Goal: Task Accomplishment & Management: Manage account settings

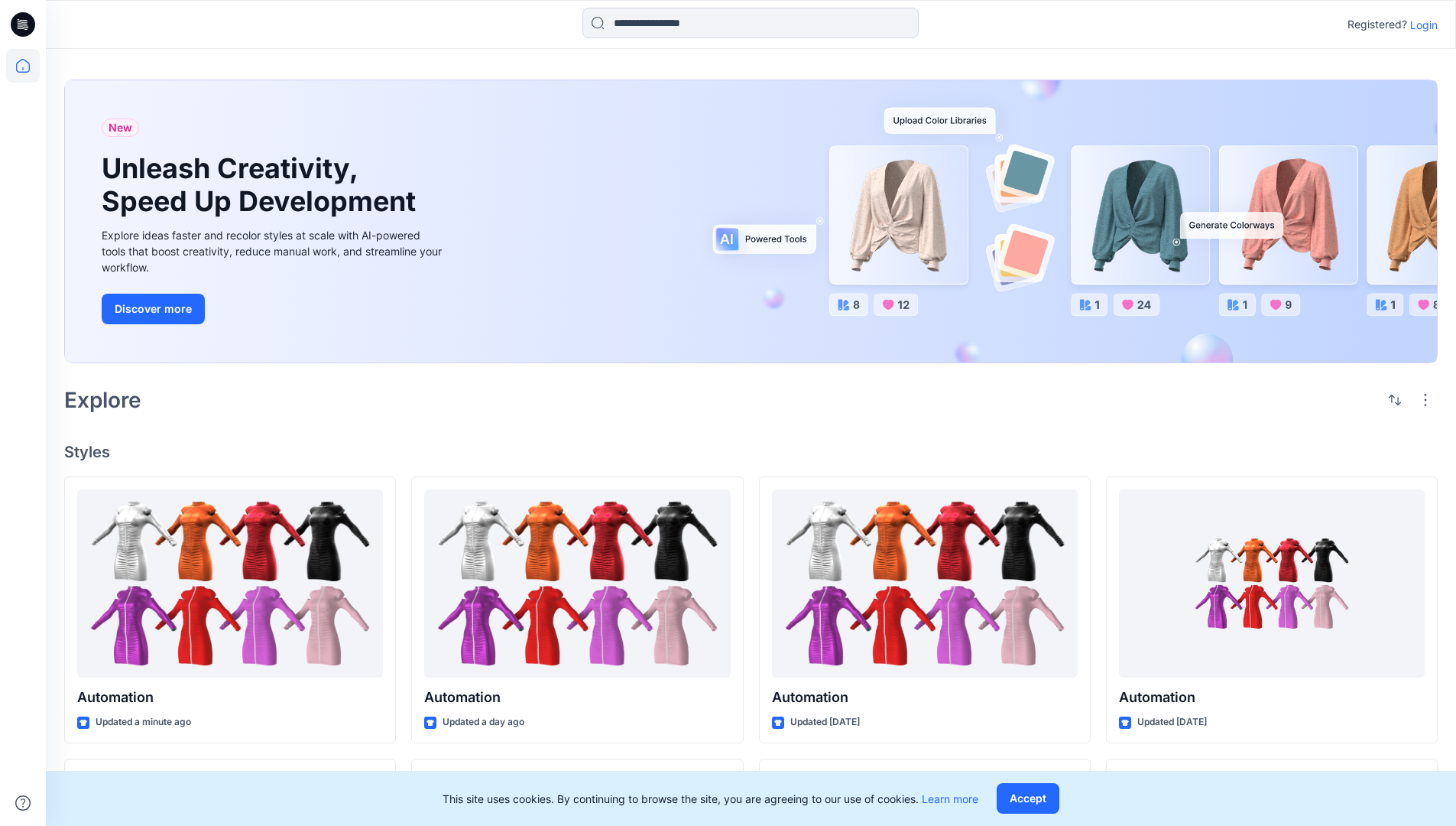
click at [1420, 25] on p "Login" at bounding box center [1424, 25] width 27 height 16
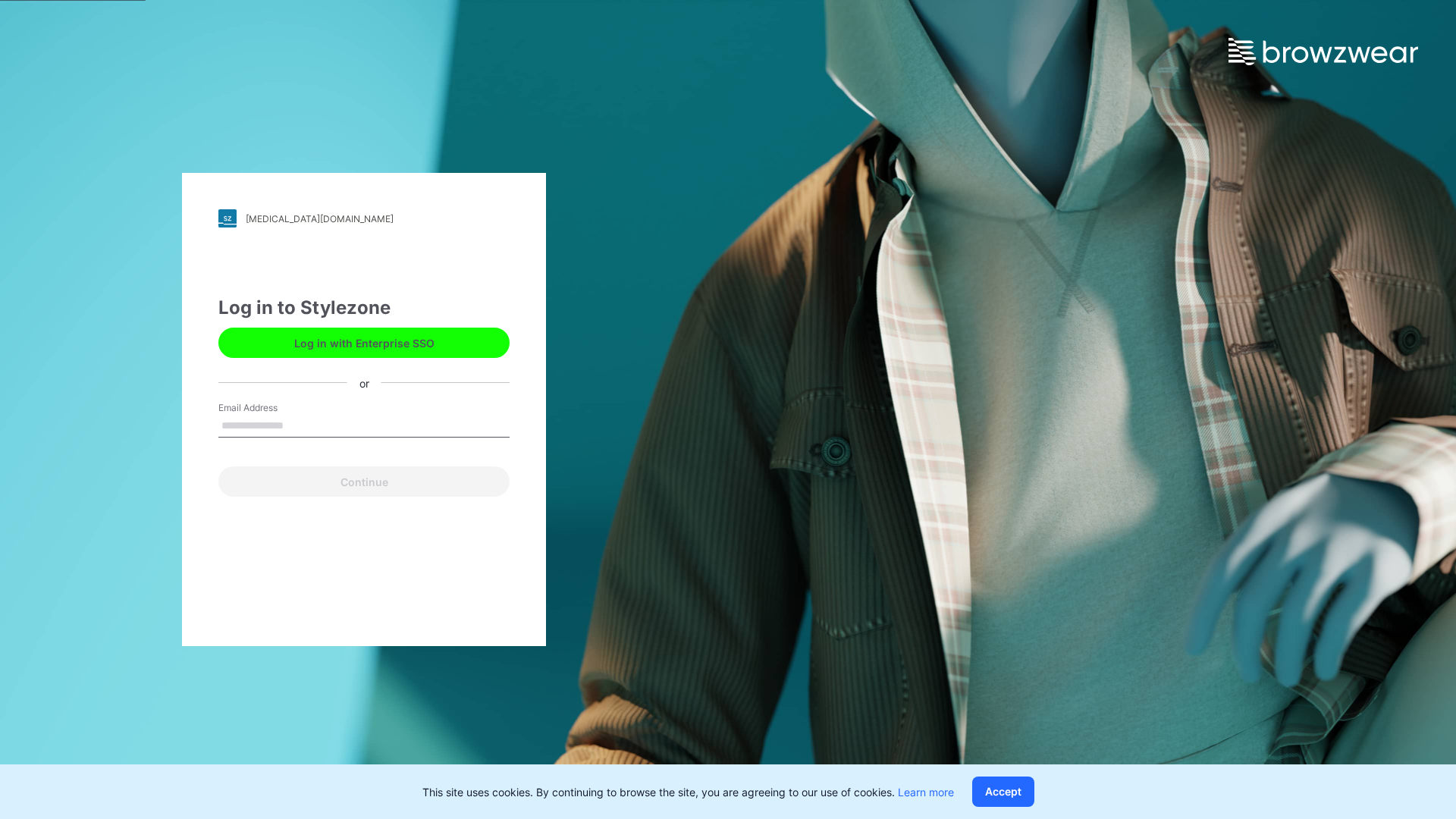
click at [299, 425] on input "Email Address" at bounding box center [364, 425] width 291 height 23
type input "**********"
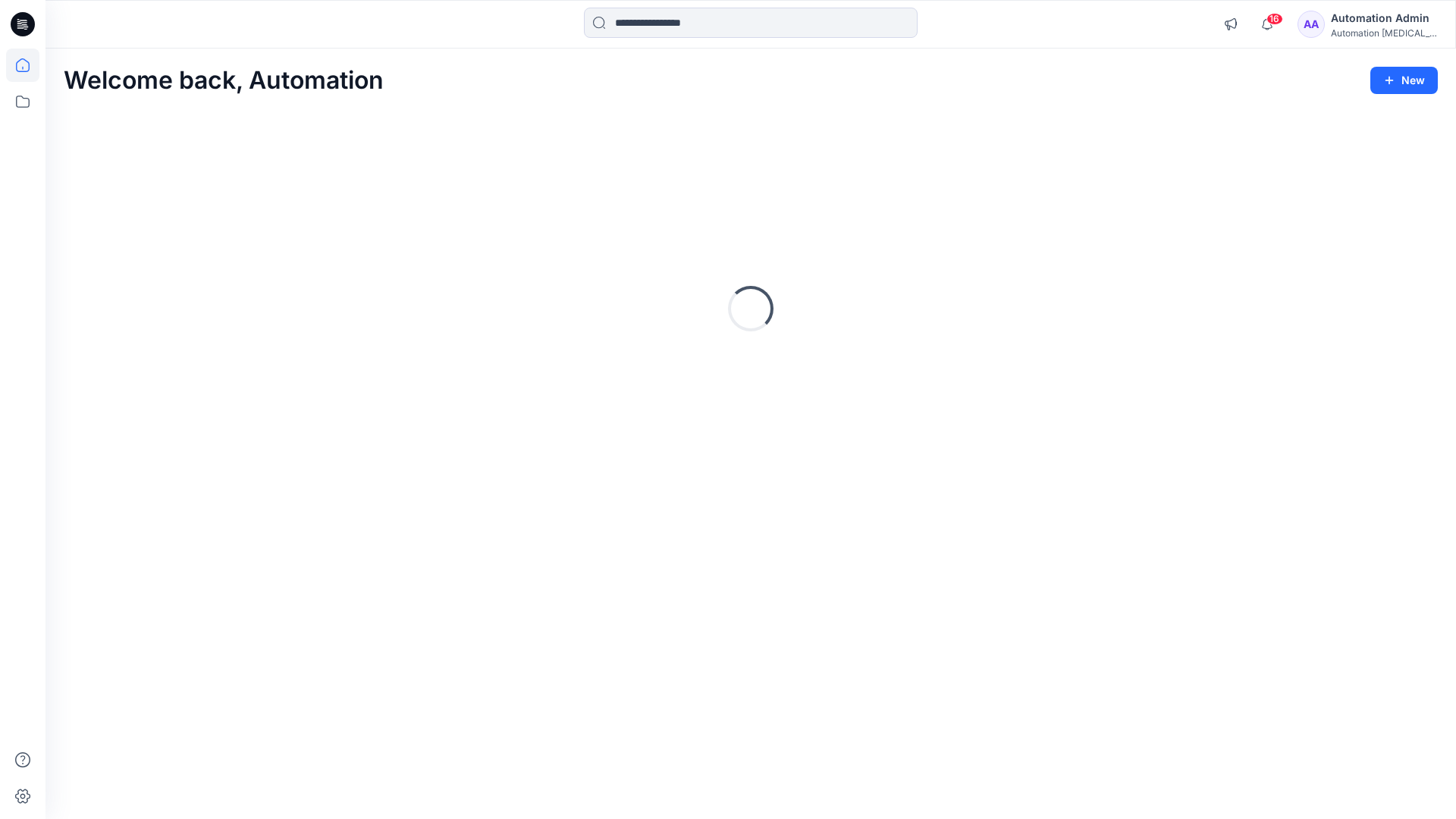
click at [29, 66] on icon at bounding box center [23, 65] width 13 height 13
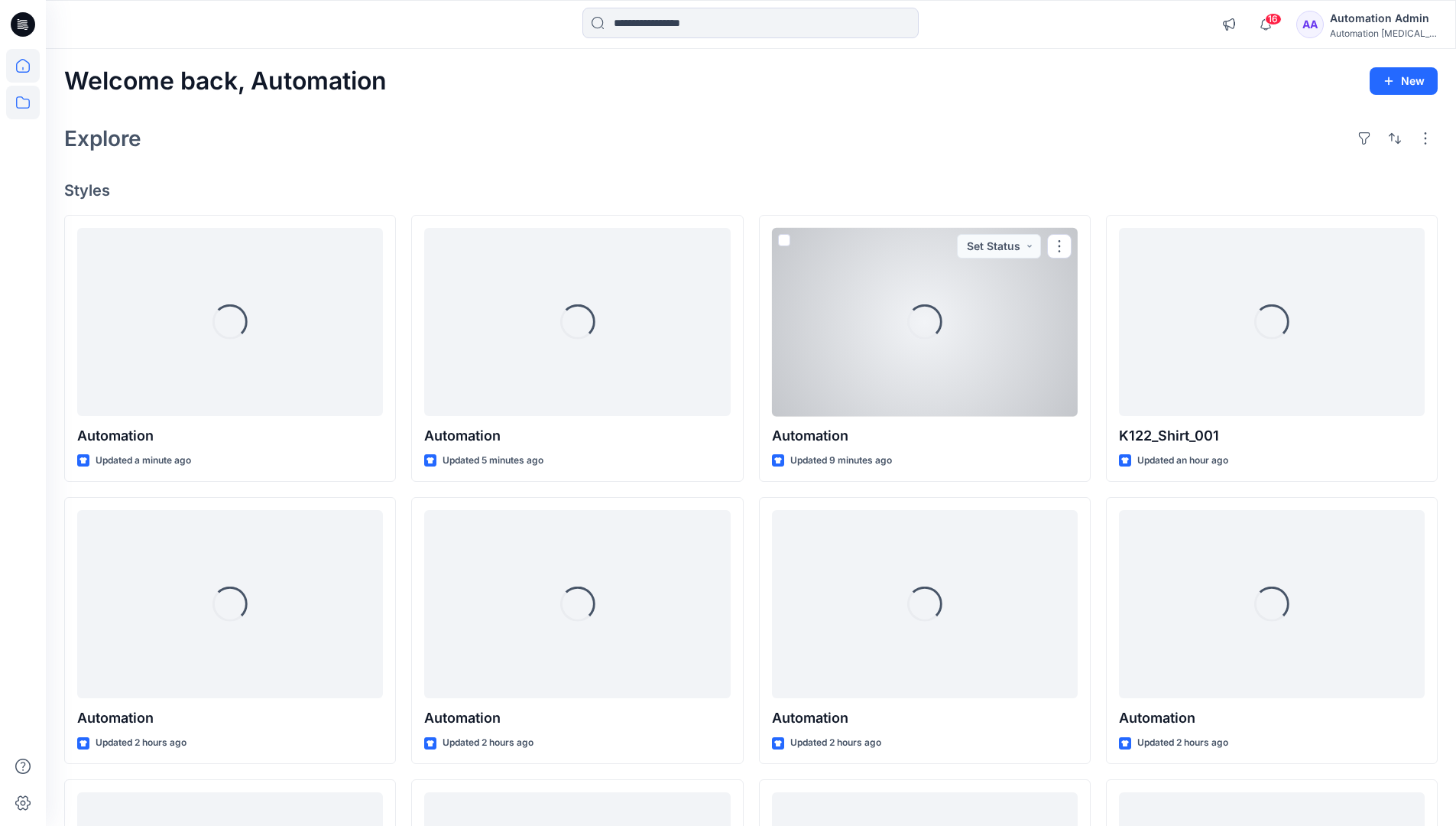
click at [24, 105] on icon at bounding box center [23, 103] width 34 height 34
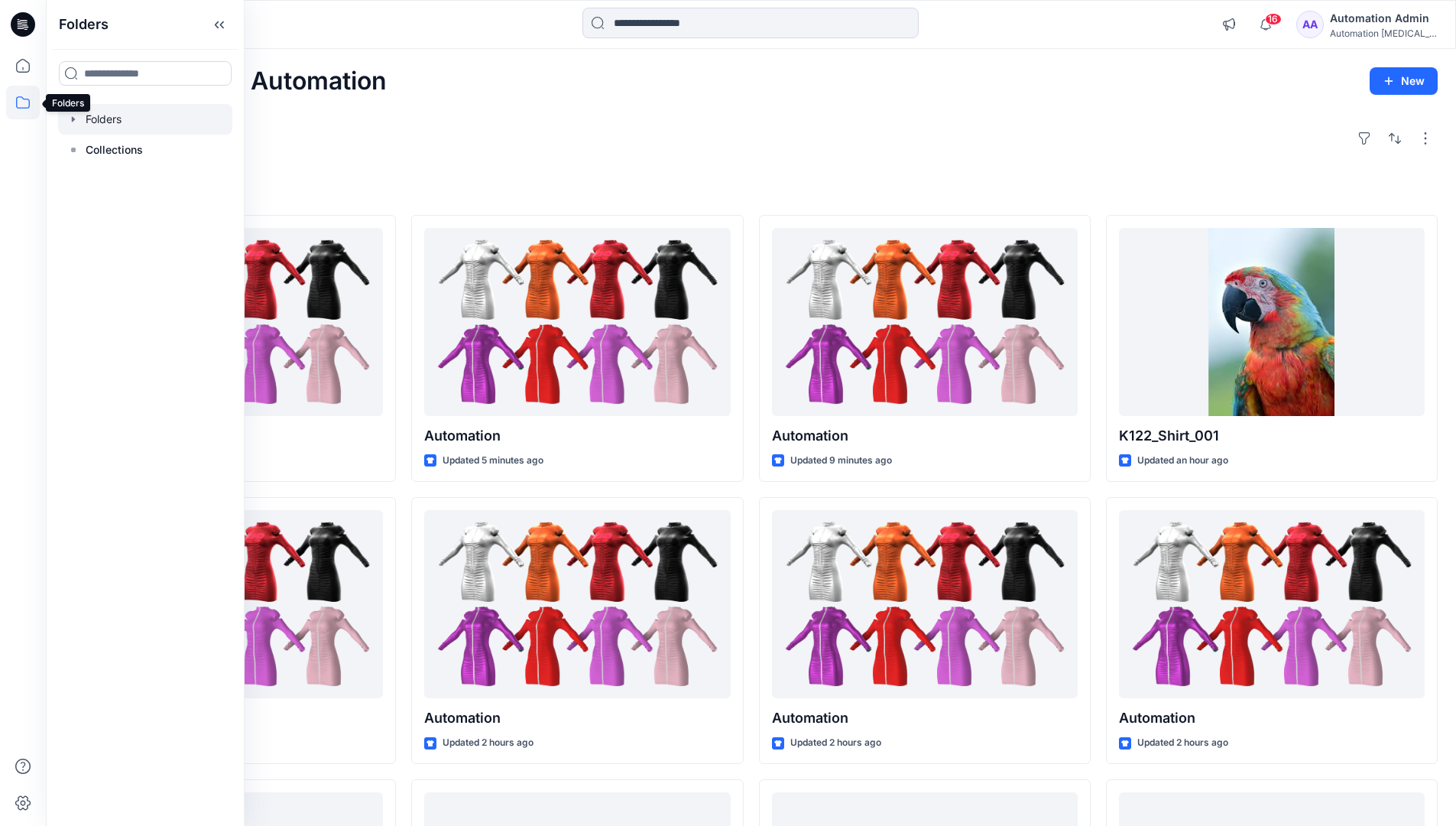
click at [86, 121] on div at bounding box center [146, 120] width 175 height 31
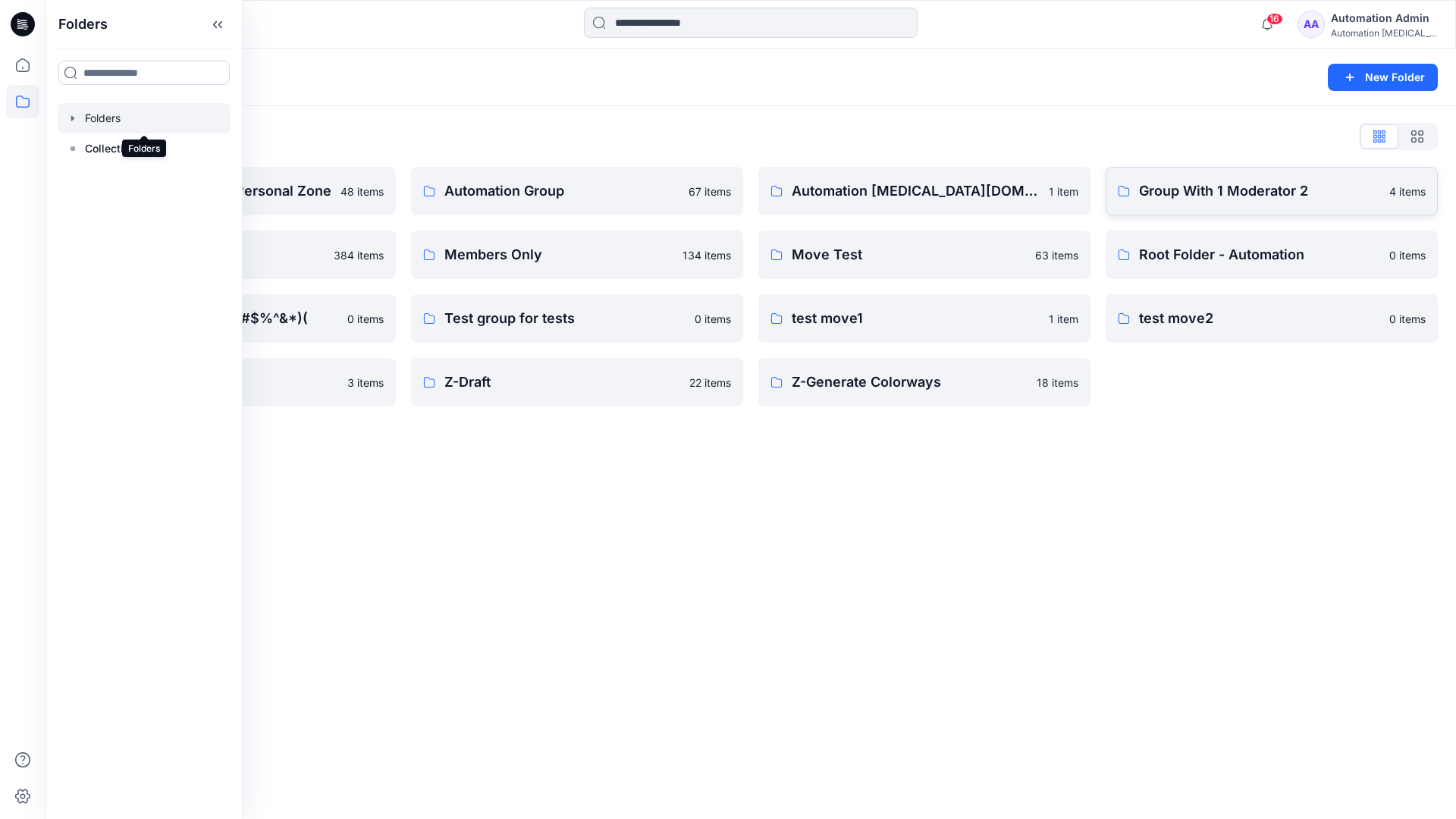
click at [1259, 198] on p "Group With 1 Moderator 2" at bounding box center [1259, 191] width 241 height 21
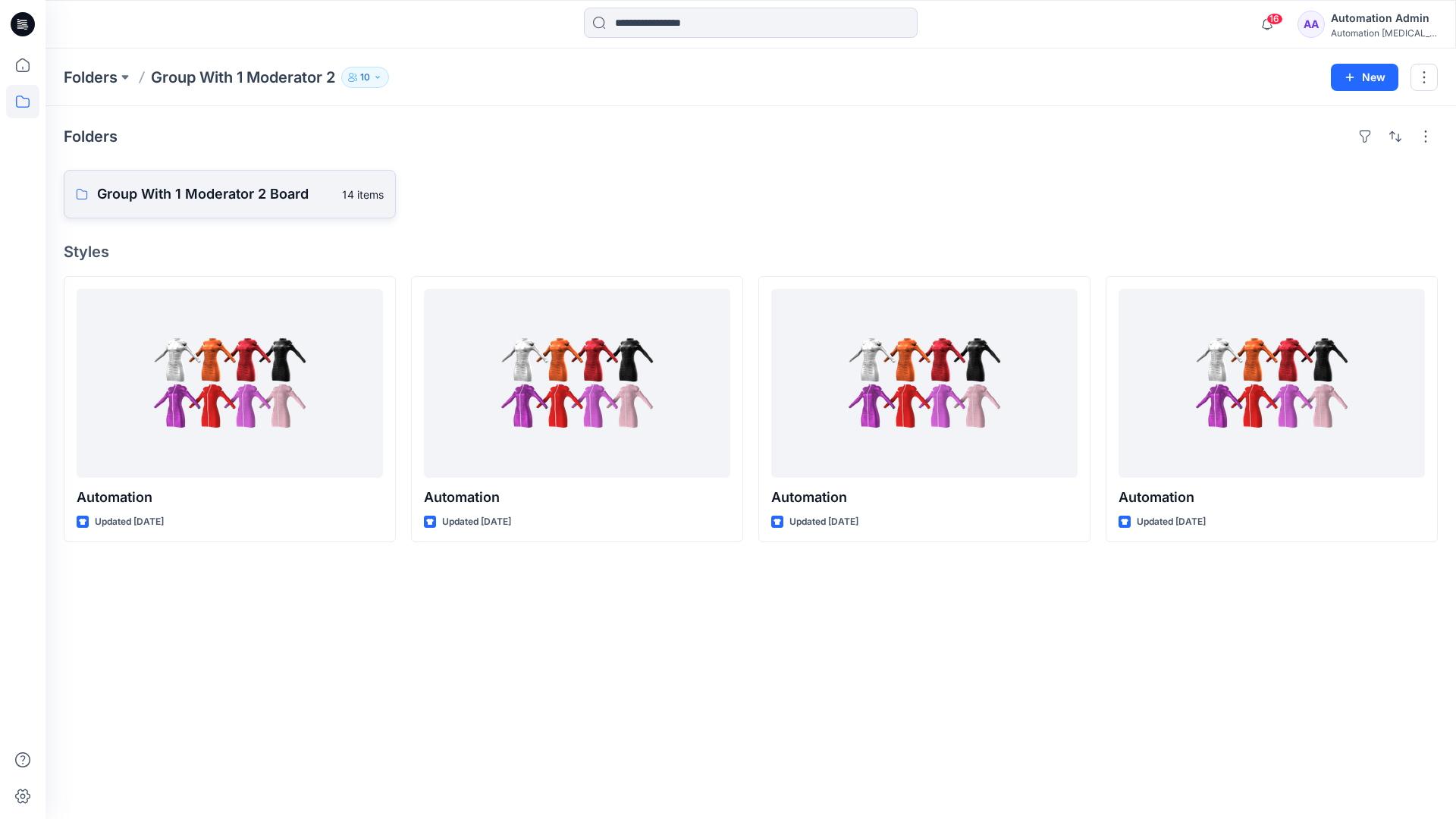
click at [215, 203] on p "Group With 1 Moderator 2 Board" at bounding box center [214, 193] width 236 height 21
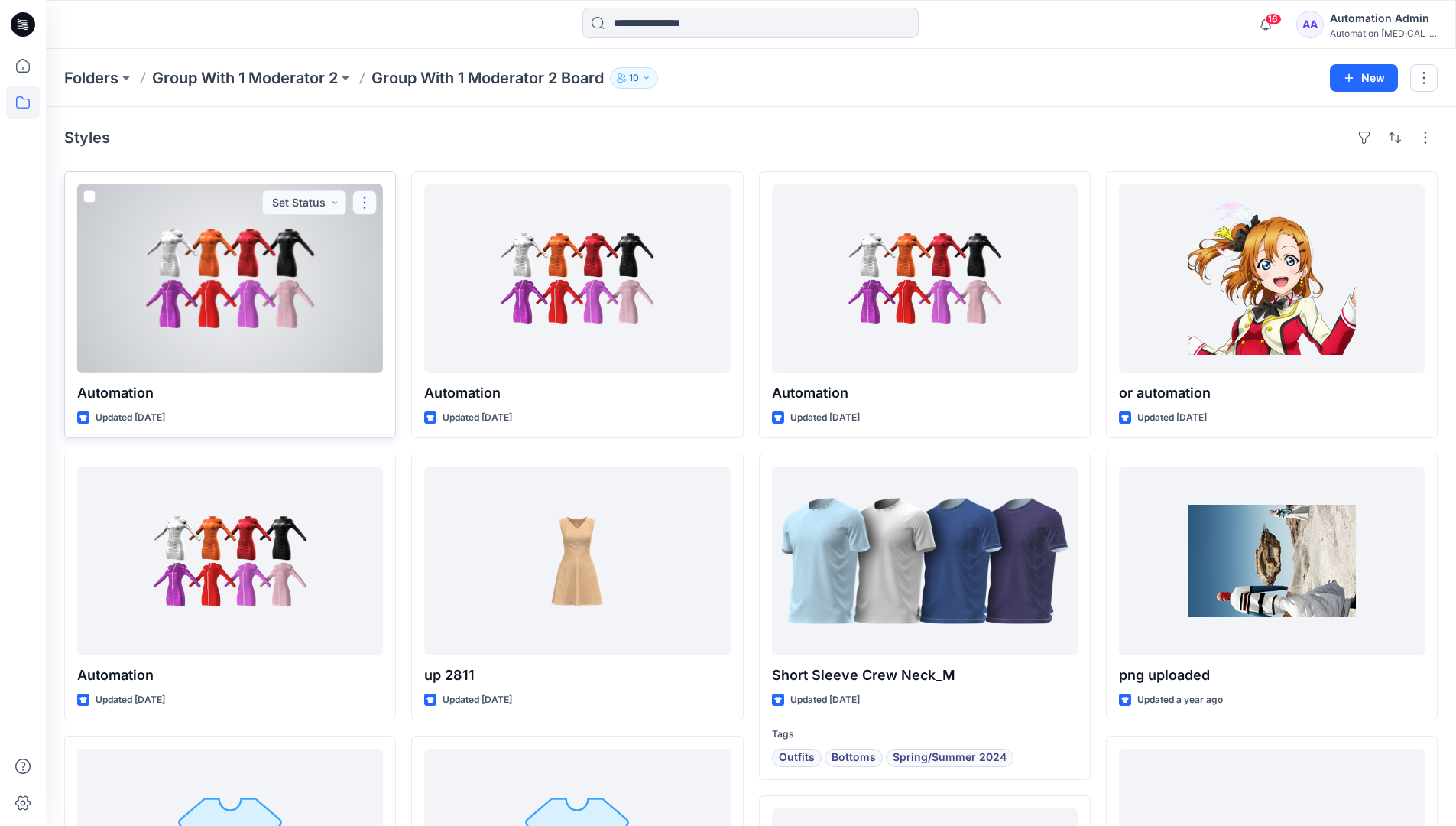
click at [365, 207] on button "button" at bounding box center [365, 202] width 25 height 25
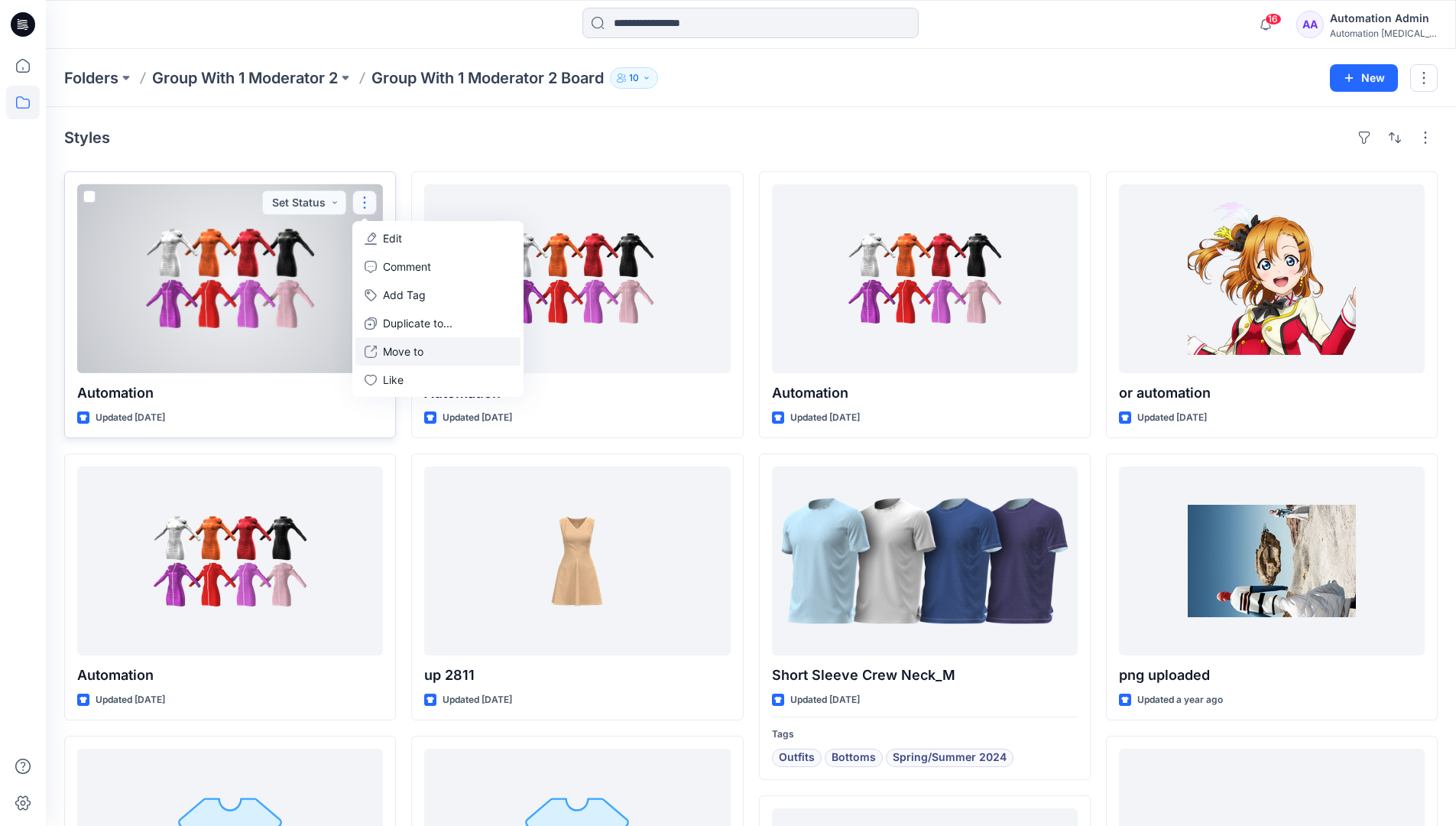
click at [396, 346] on p "Move to" at bounding box center [404, 351] width 41 height 16
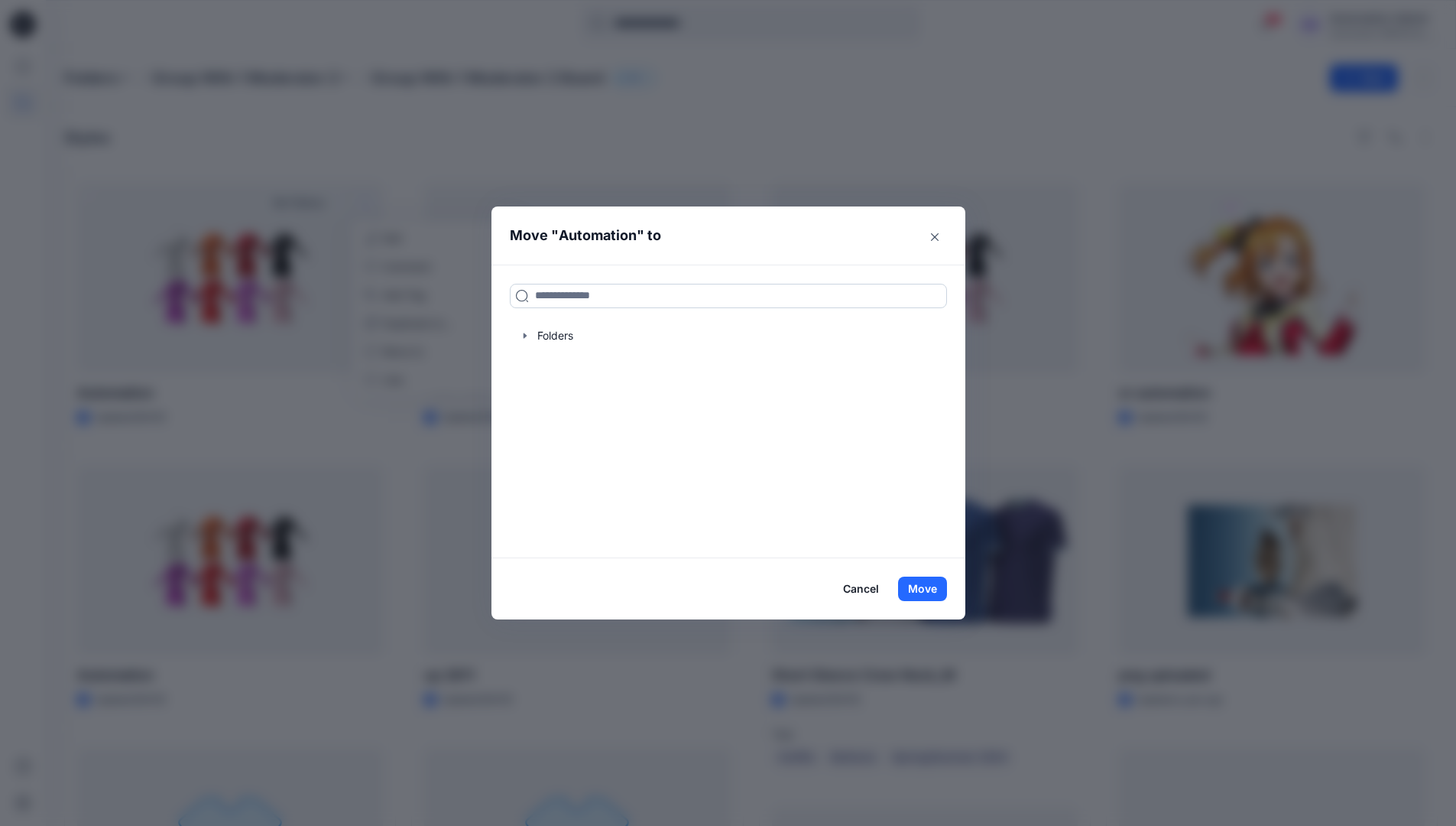
click at [554, 298] on input at bounding box center [728, 295] width 438 height 25
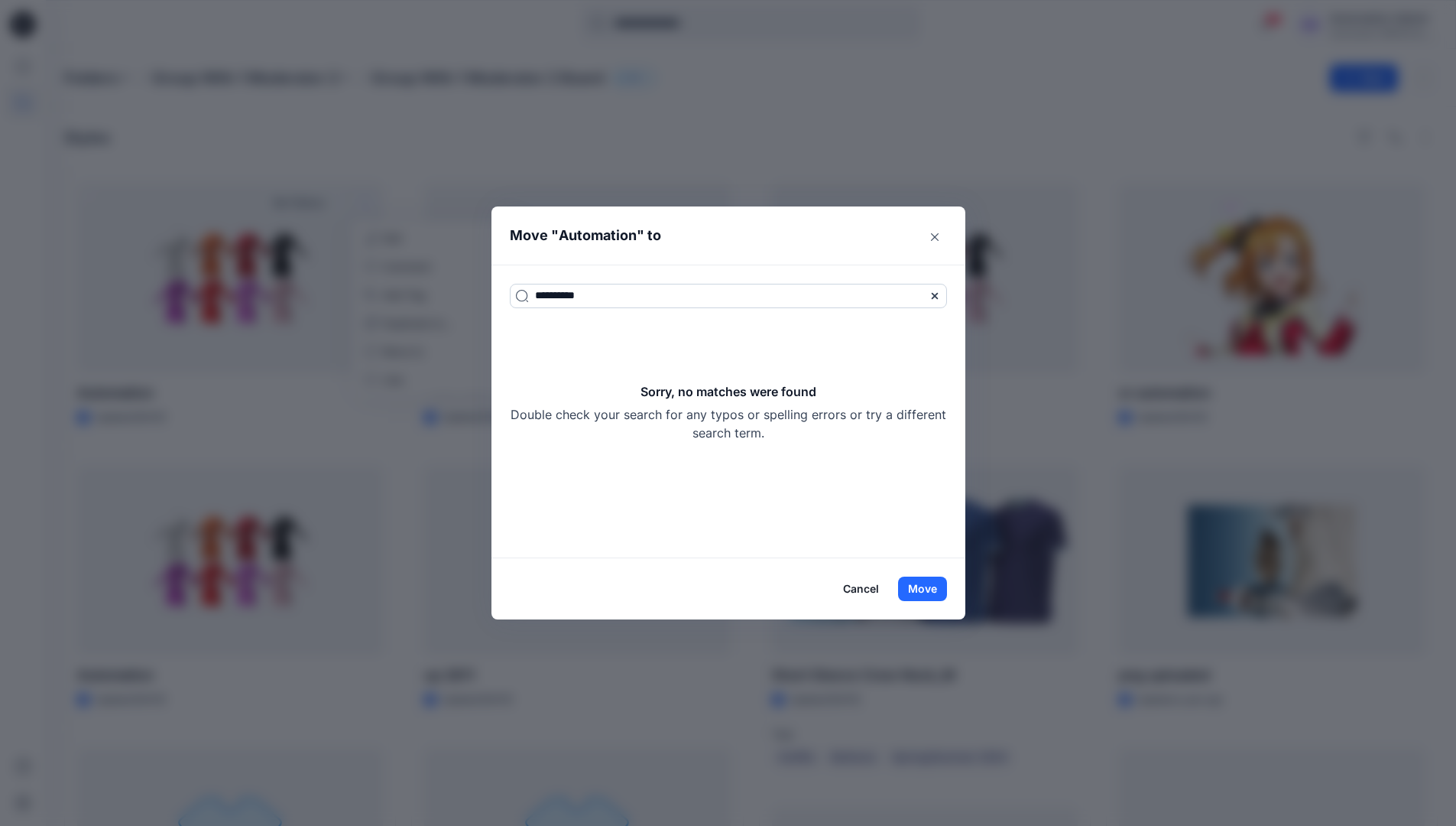
type input "**********"
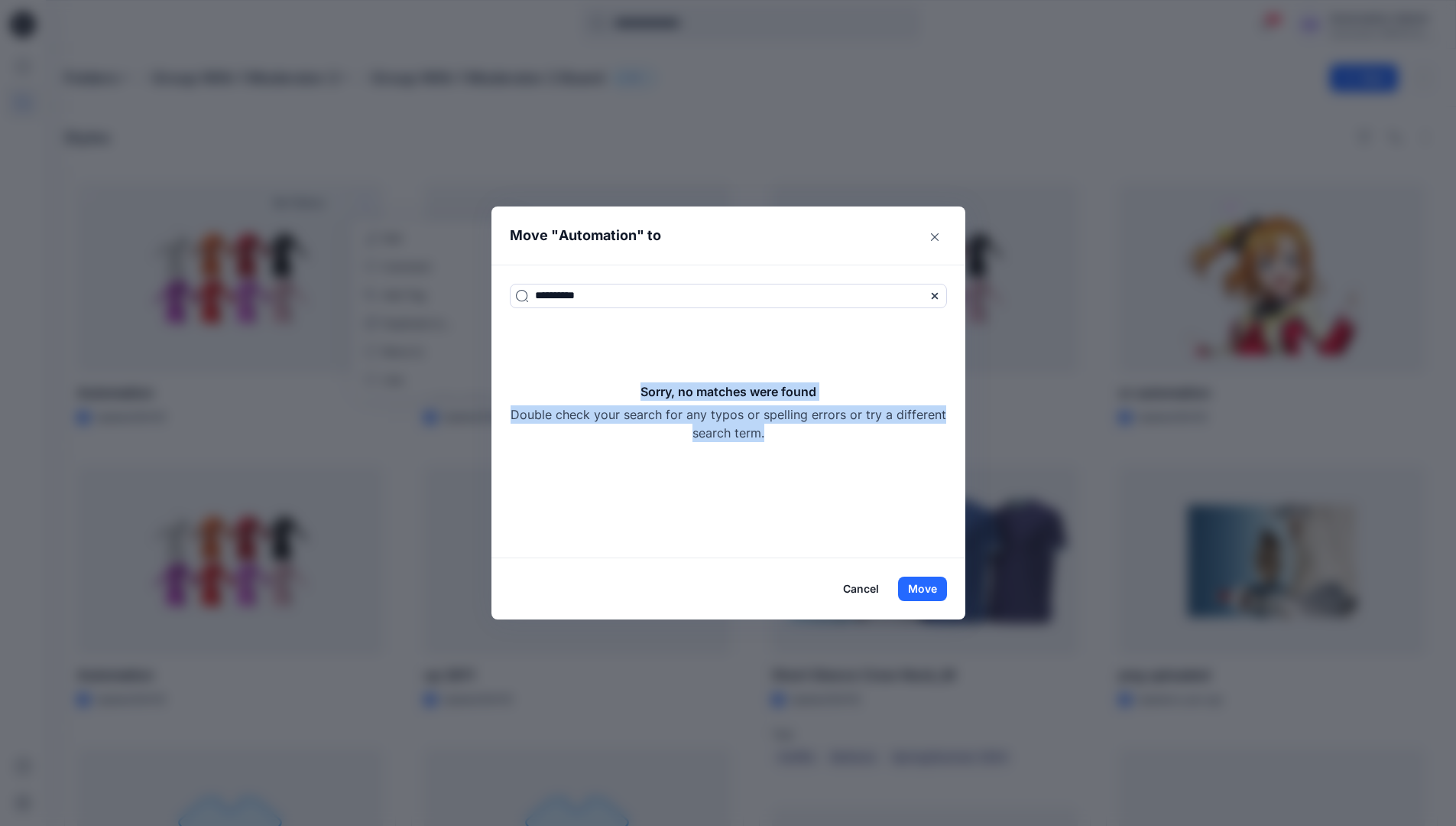
drag, startPoint x: 554, startPoint y: 298, endPoint x: 843, endPoint y: 438, distance: 321.1
click at [843, 438] on div "Sorry, no matches were found Double check your search for any typos or spelling…" at bounding box center [728, 412] width 438 height 59
click at [932, 591] on button "Move" at bounding box center [923, 589] width 49 height 25
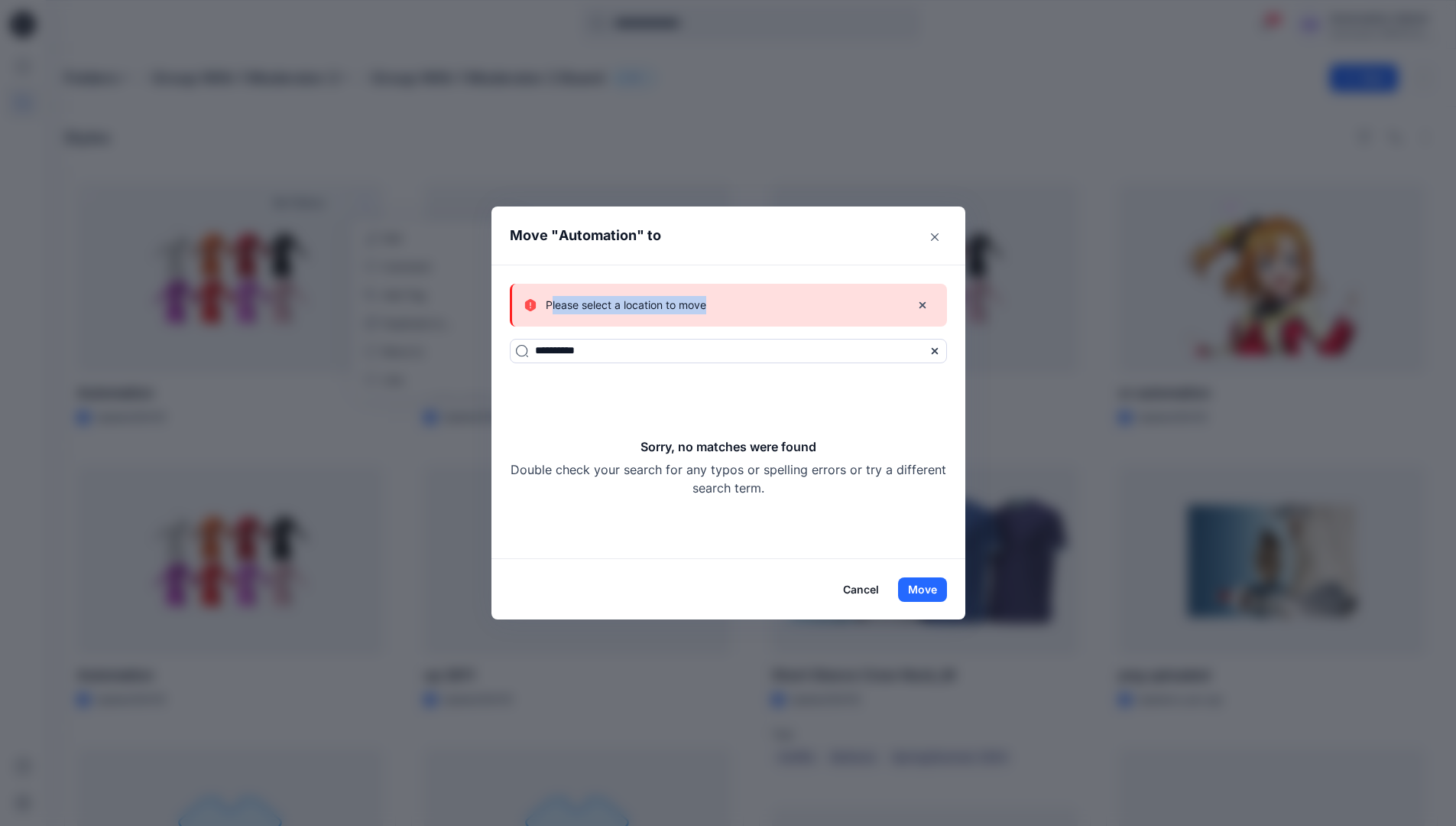
drag, startPoint x: 932, startPoint y: 591, endPoint x: 713, endPoint y: 307, distance: 358.6
click at [706, 307] on p "Please select a location to move" at bounding box center [626, 305] width 160 height 19
click at [870, 583] on button "Cancel" at bounding box center [862, 589] width 56 height 25
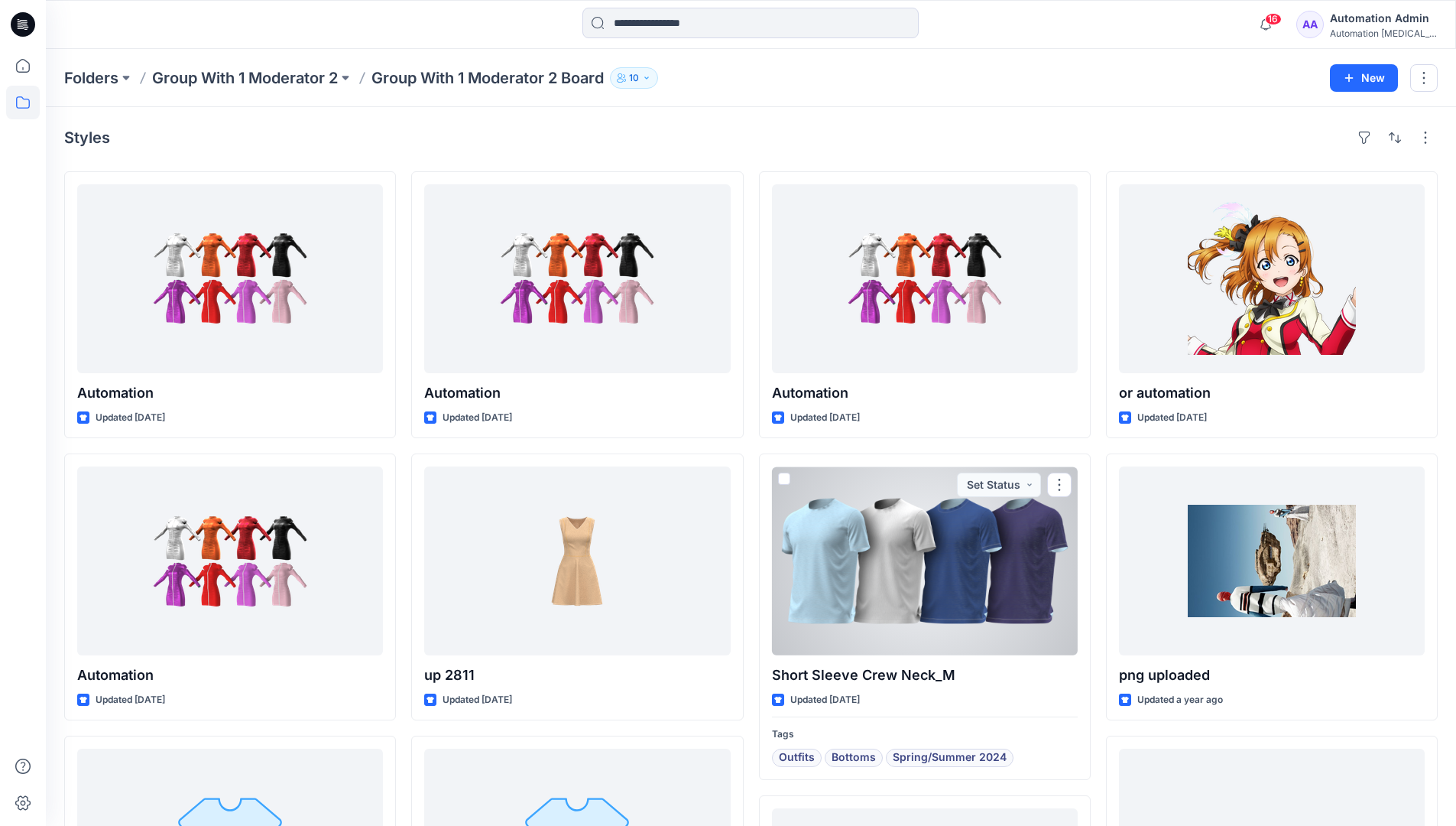
click at [1367, 33] on div "Automation testim..." at bounding box center [1384, 33] width 107 height 12
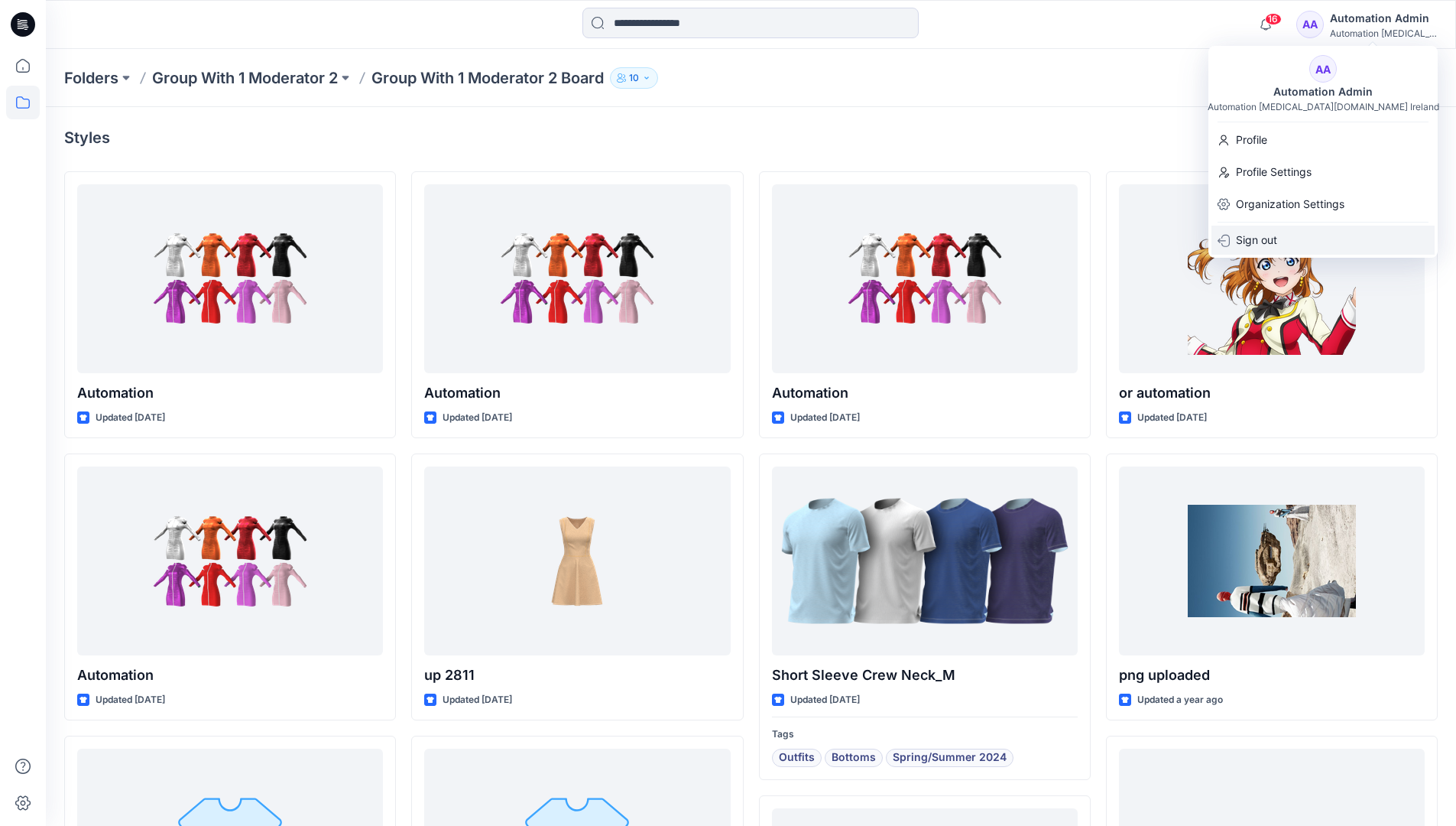
click at [1301, 236] on div "Sign out" at bounding box center [1323, 240] width 223 height 29
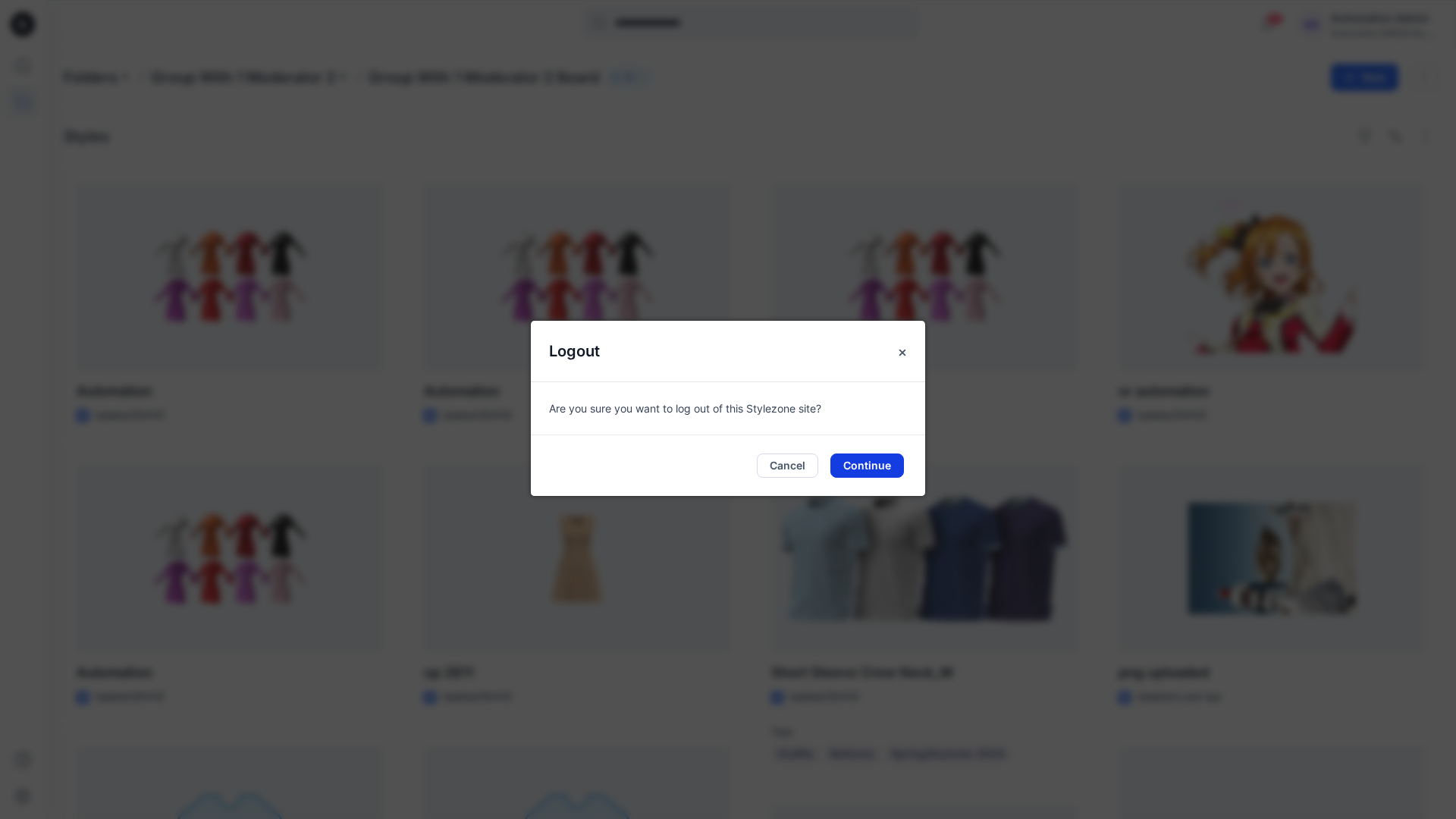
click at [890, 458] on button "Continue" at bounding box center [866, 465] width 73 height 24
